Goal: Task Accomplishment & Management: Use online tool/utility

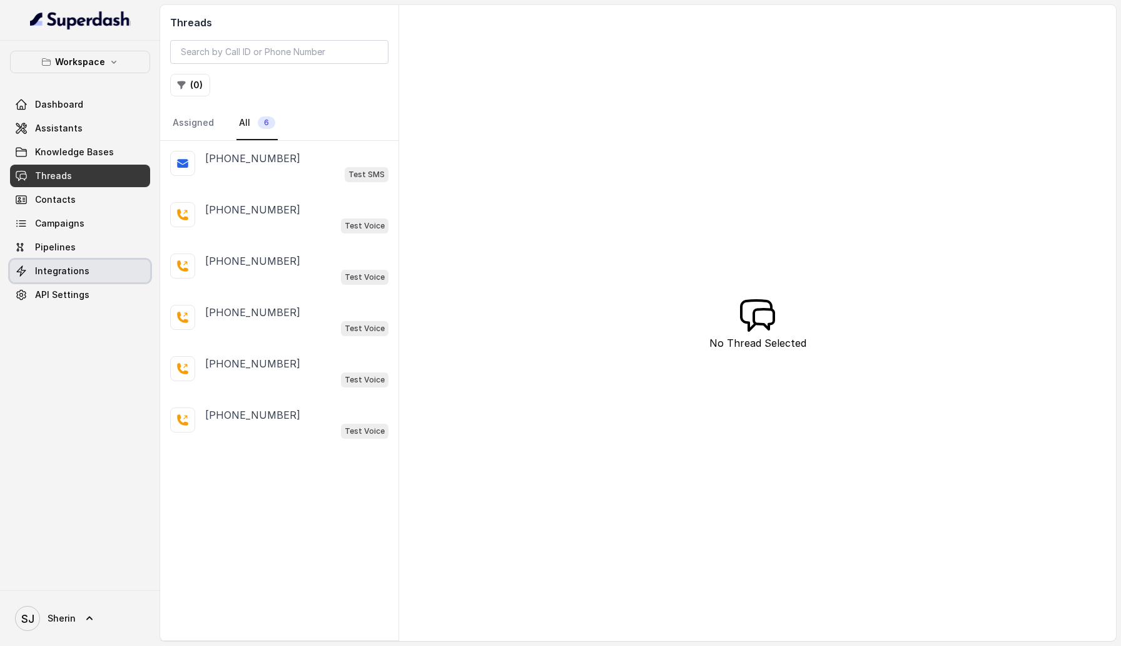
click at [104, 276] on link "Integrations" at bounding box center [80, 271] width 140 height 23
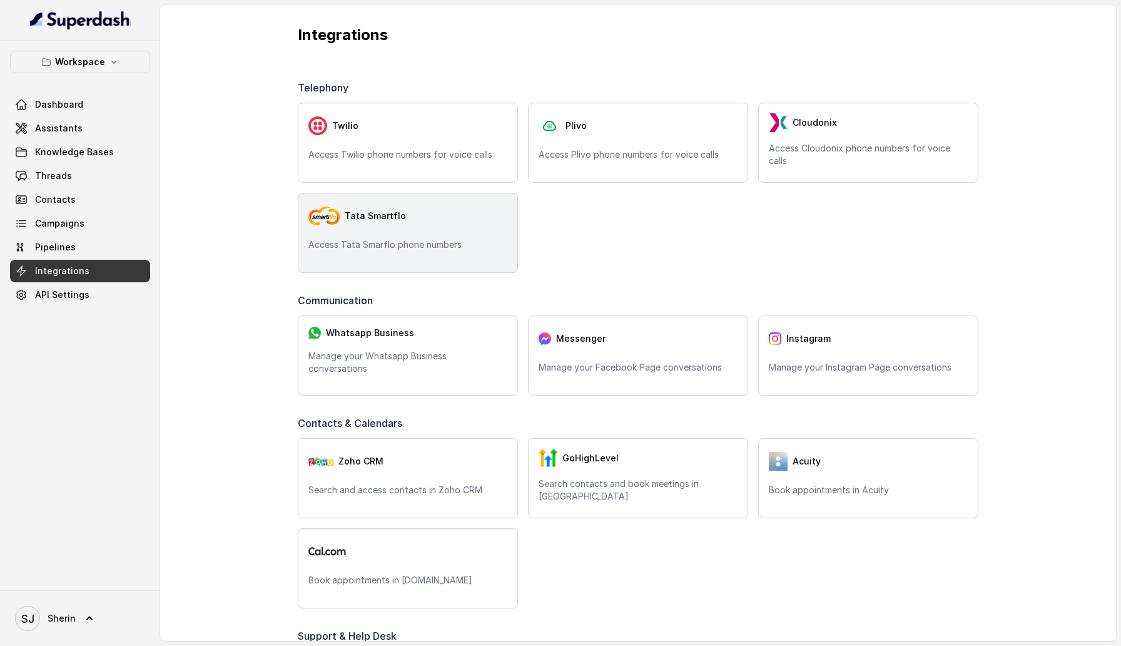
click at [436, 220] on div "Tata Smartflo" at bounding box center [408, 215] width 199 height 25
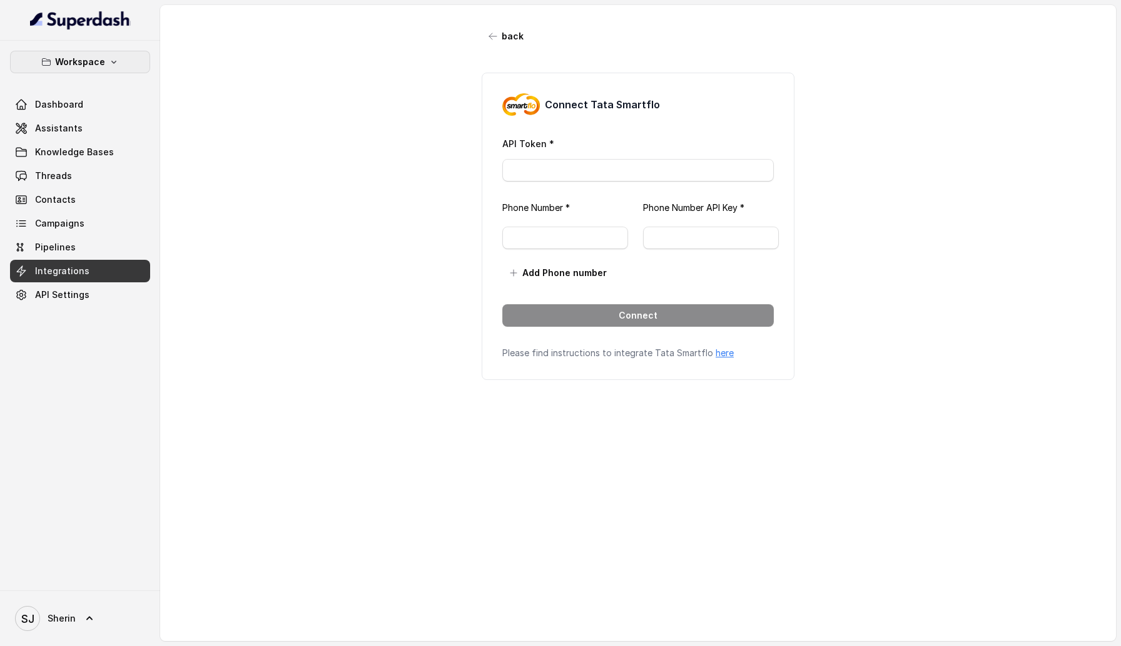
click at [79, 62] on p "Workspace" at bounding box center [80, 61] width 50 height 15
click at [277, 241] on div "Workspace Dashboard Assistants Knowledge Bases Threads Contacts Campaigns Pipel…" at bounding box center [560, 323] width 1121 height 646
click at [624, 178] on input "API Token *" at bounding box center [639, 170] width 272 height 23
click at [544, 233] on input "text" at bounding box center [566, 238] width 126 height 23
click at [695, 240] on input "text" at bounding box center [711, 238] width 136 height 23
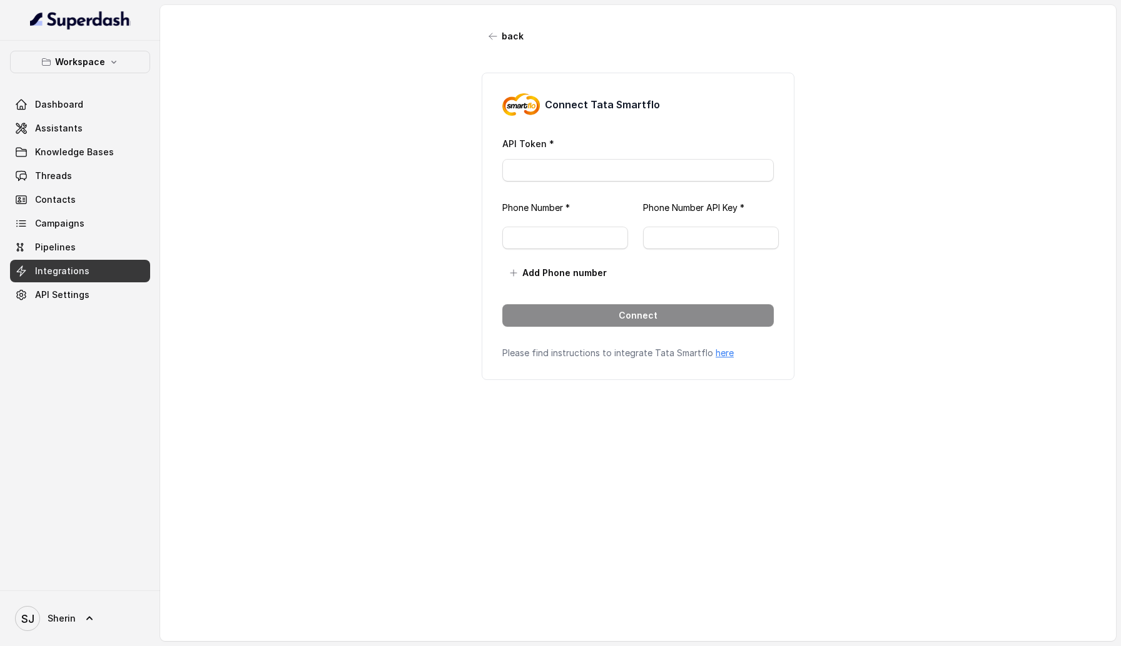
click at [420, 411] on div "back Connect Tata Smartflo API Token * Phone Number * Phone Number API Key * Ad…" at bounding box center [638, 311] width 956 height 613
click at [600, 265] on button "Add Phone number" at bounding box center [559, 273] width 112 height 23
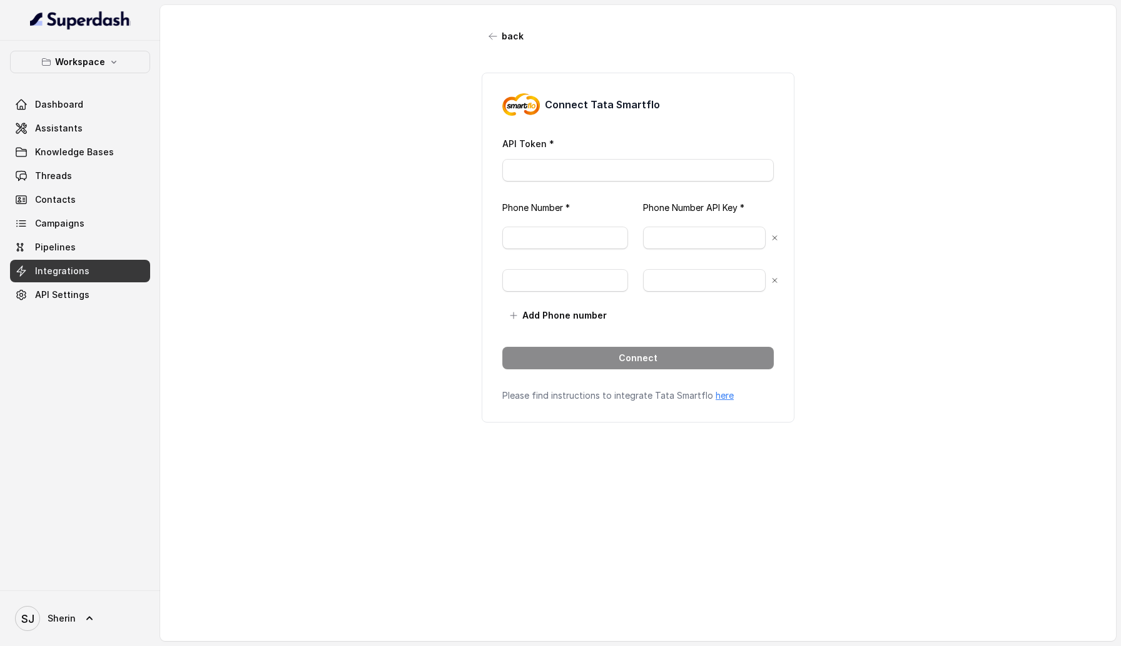
click at [771, 237] on icon at bounding box center [775, 238] width 8 height 10
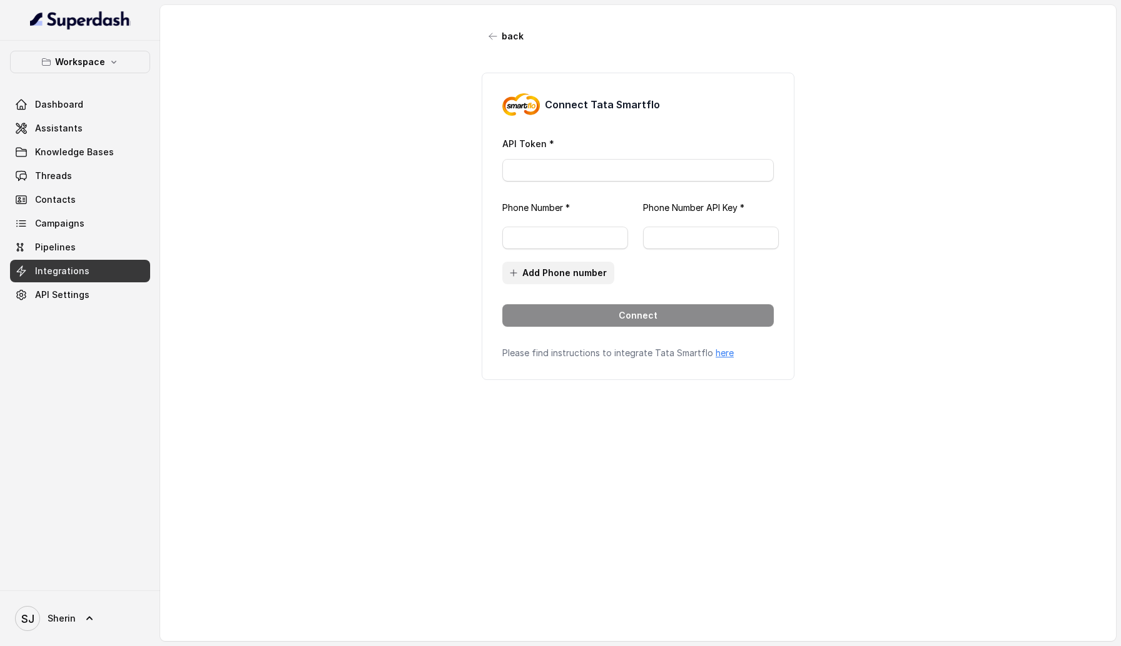
click at [601, 271] on button "Add Phone number" at bounding box center [559, 273] width 112 height 23
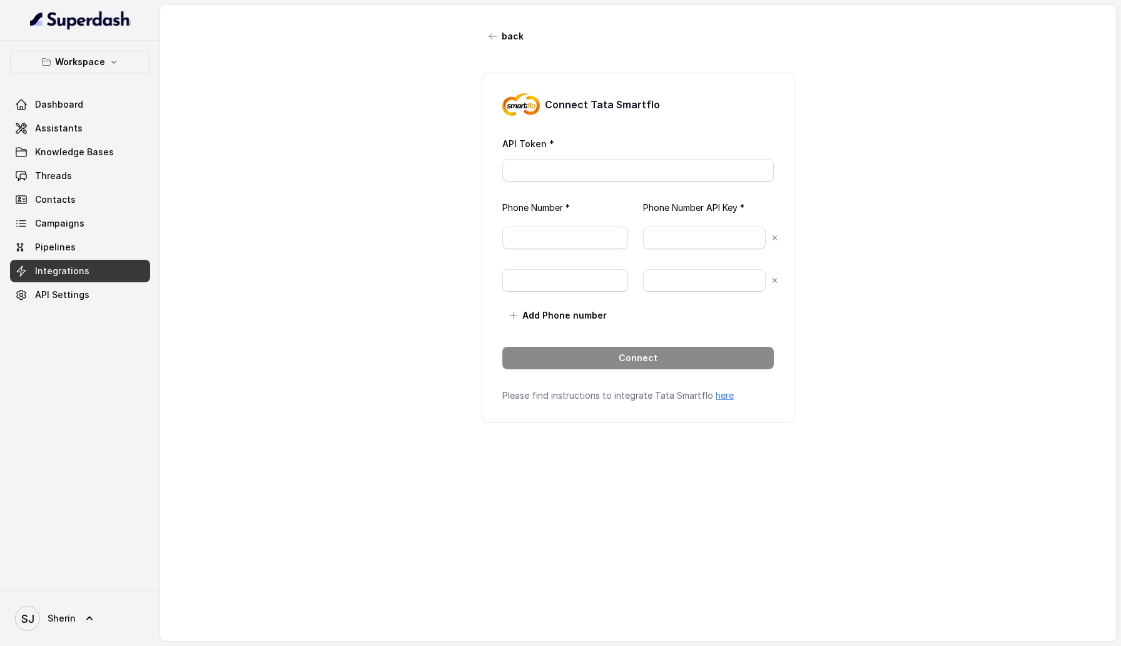
click at [772, 282] on icon at bounding box center [775, 280] width 8 height 10
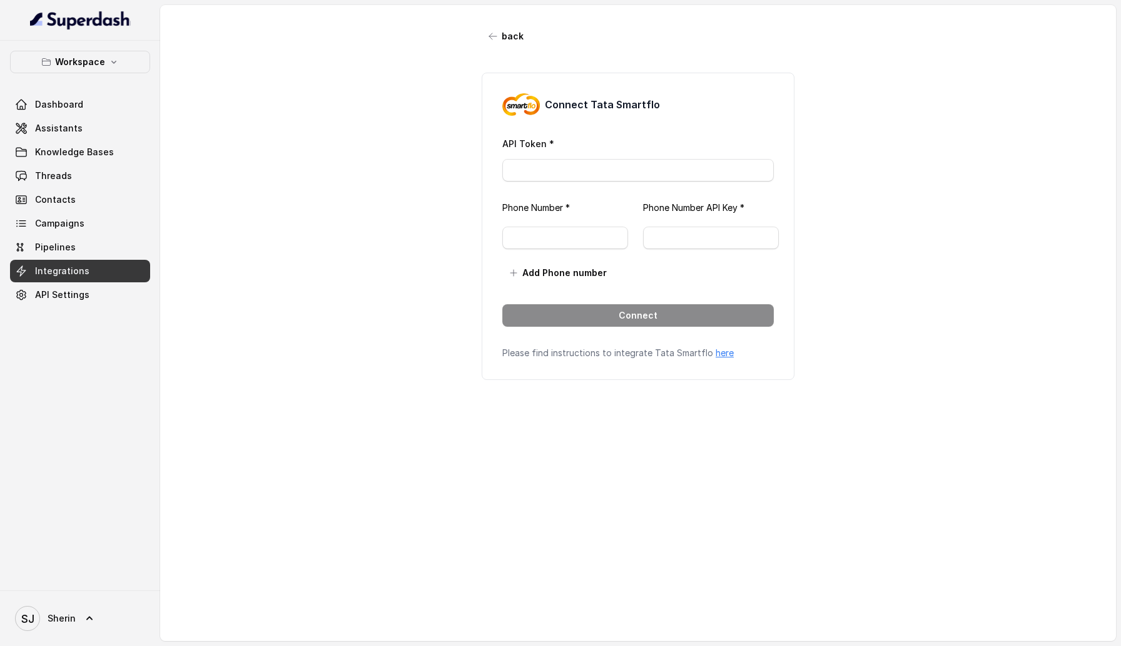
click at [720, 354] on link "here" at bounding box center [725, 352] width 18 height 11
click at [516, 41] on button "back" at bounding box center [506, 36] width 49 height 23
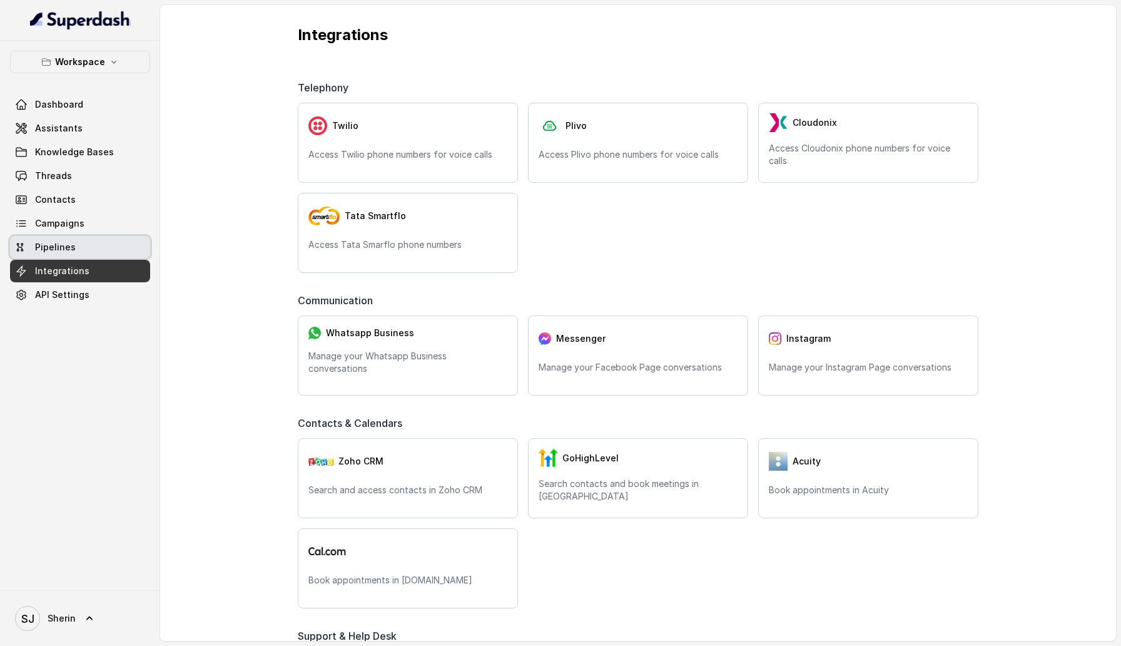
click at [137, 258] on link "Pipelines" at bounding box center [80, 247] width 140 height 23
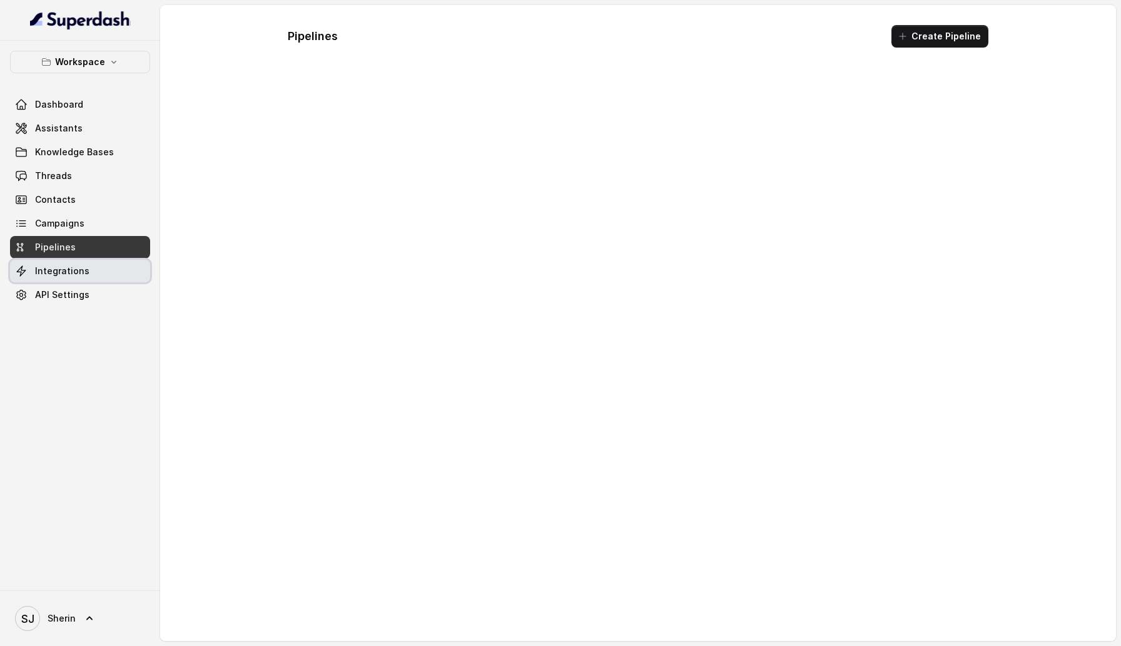
click at [136, 277] on link "Integrations" at bounding box center [80, 271] width 140 height 23
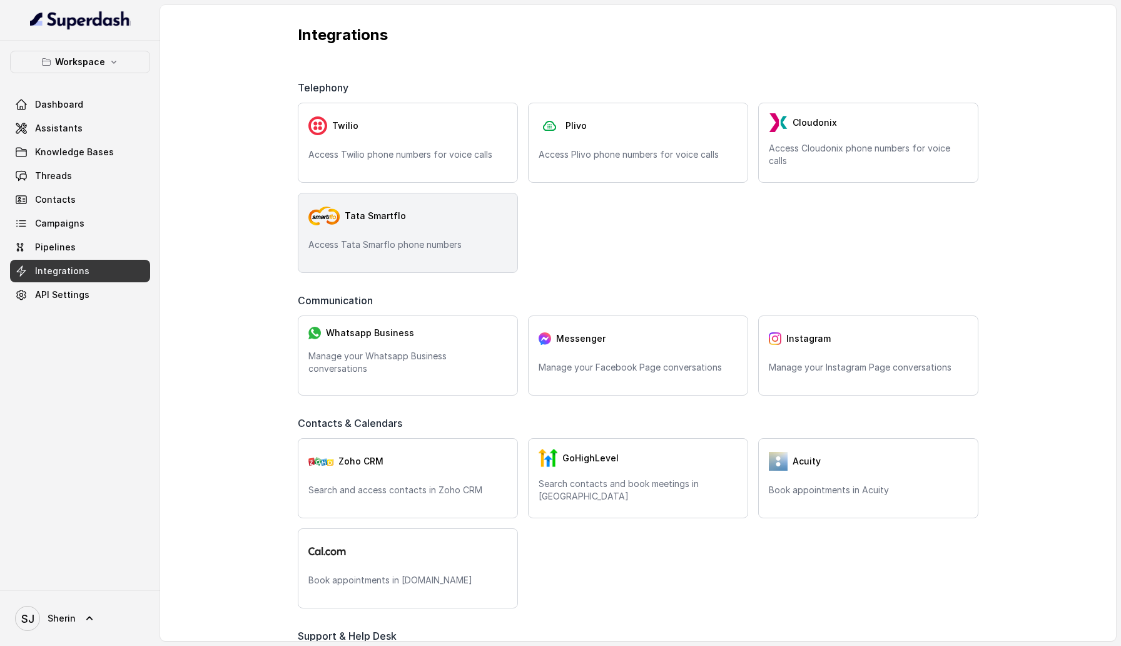
click at [366, 245] on p "Access Tata Smarflo phone numbers" at bounding box center [408, 244] width 199 height 13
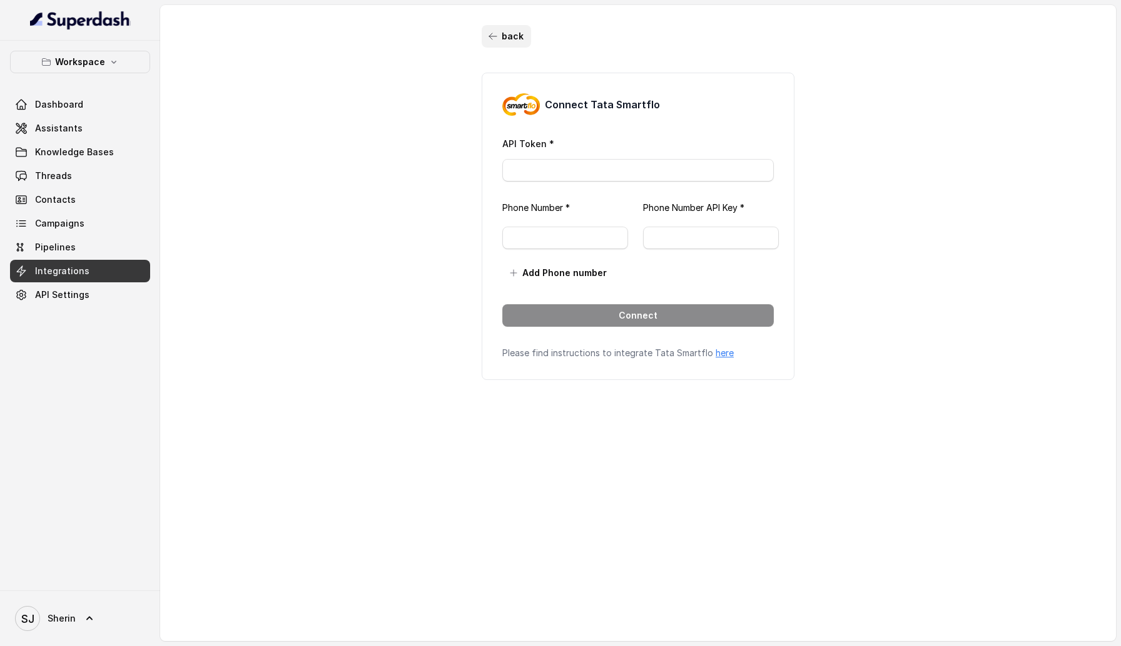
click at [513, 23] on div "back Connect Tata Smartflo API Token * Phone Number * Phone Number API Key * Ad…" at bounding box center [638, 311] width 956 height 613
click at [513, 36] on button "back" at bounding box center [506, 36] width 49 height 23
